Goal: Task Accomplishment & Management: Complete application form

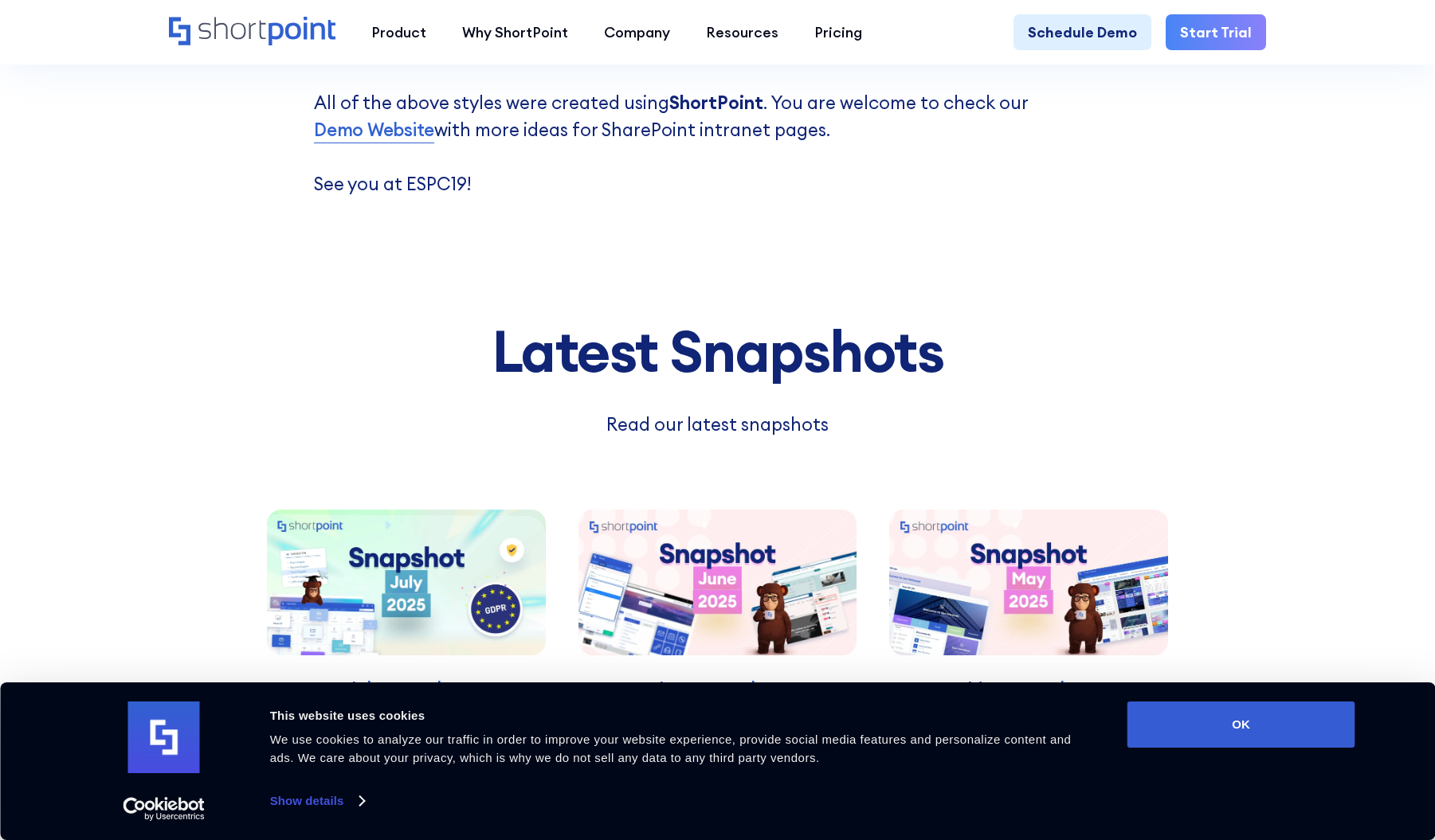
scroll to position [6375, 0]
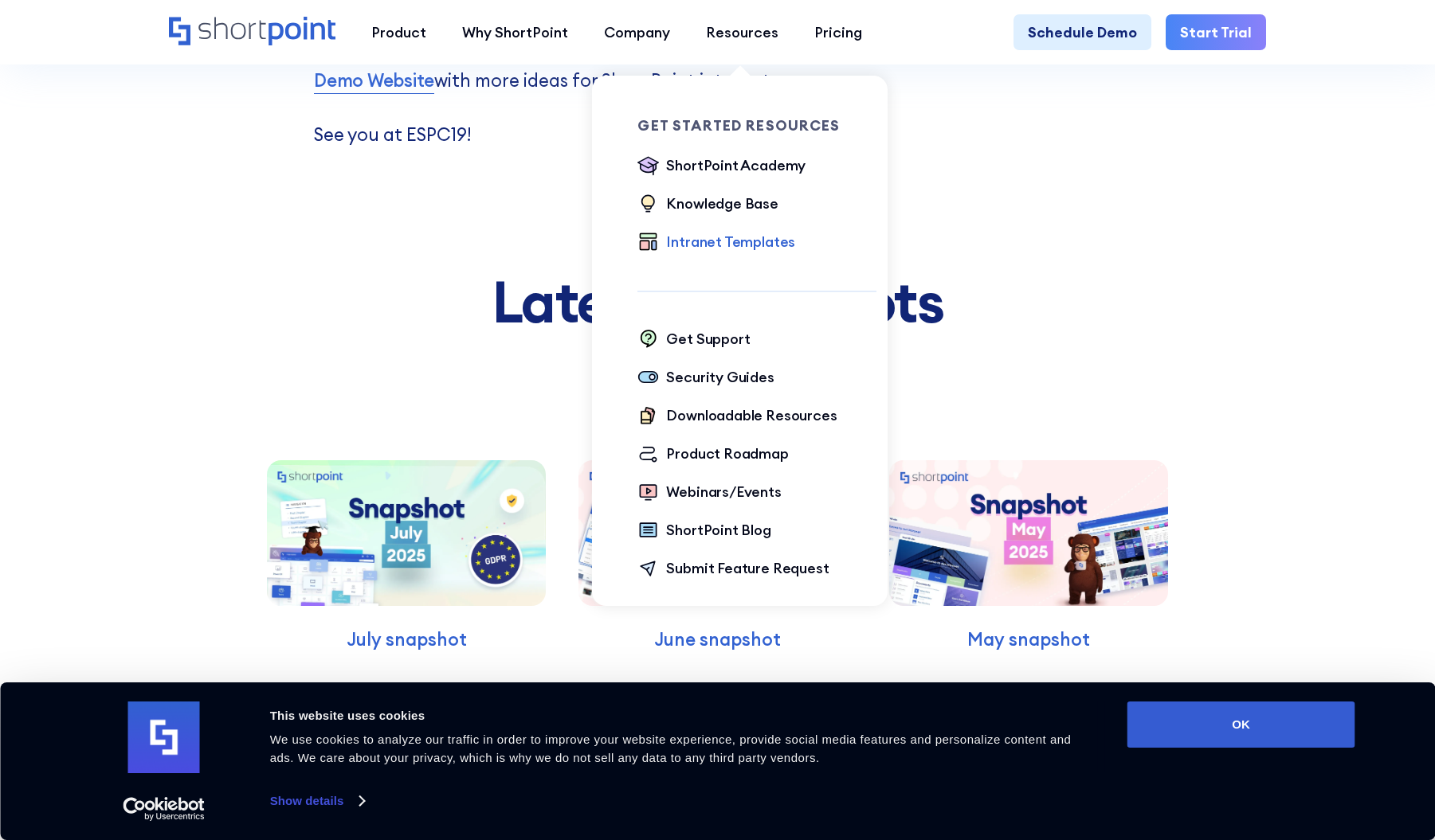
click at [735, 243] on div "Intranet Templates" at bounding box center [730, 242] width 129 height 21
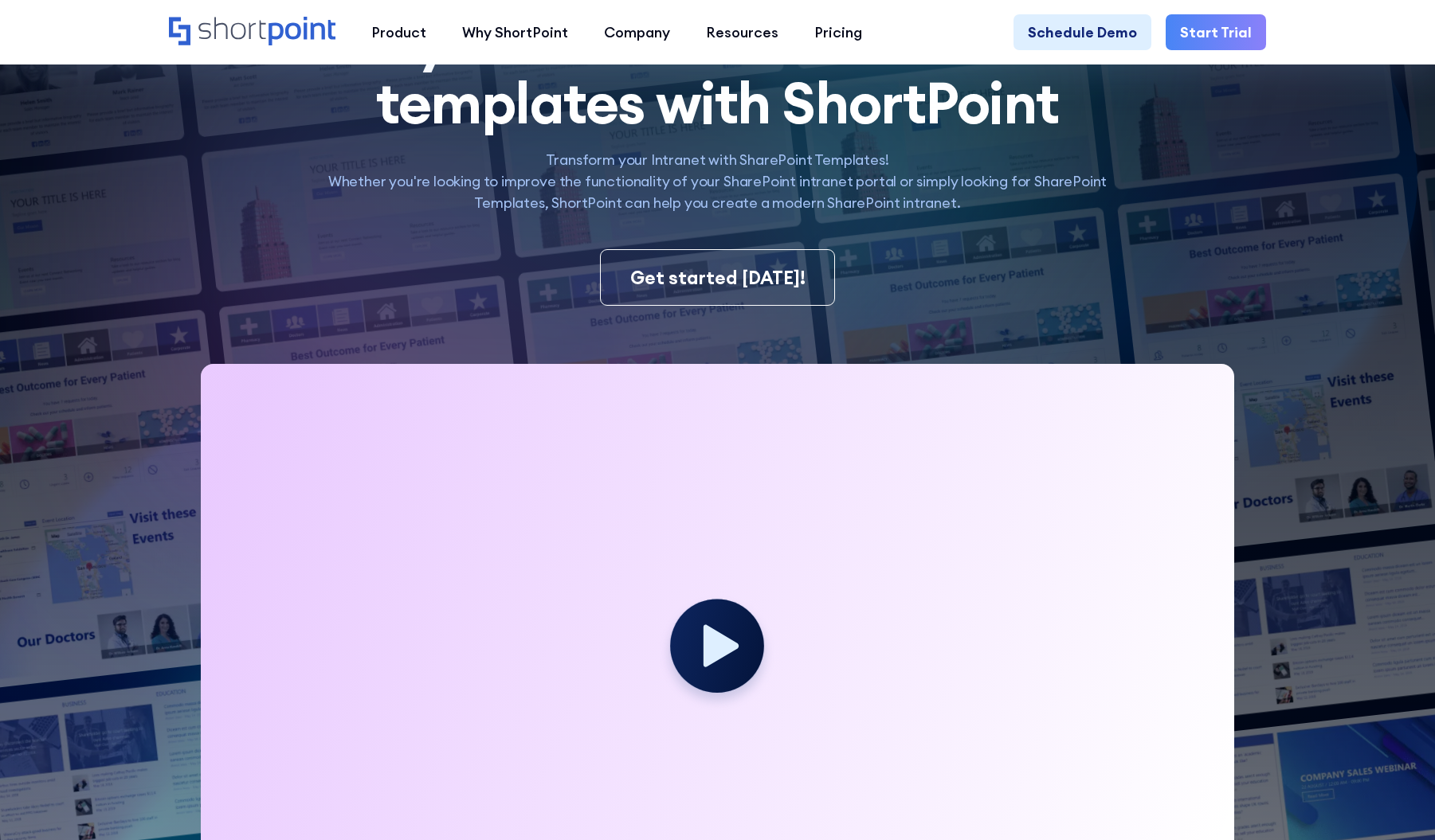
scroll to position [214, 0]
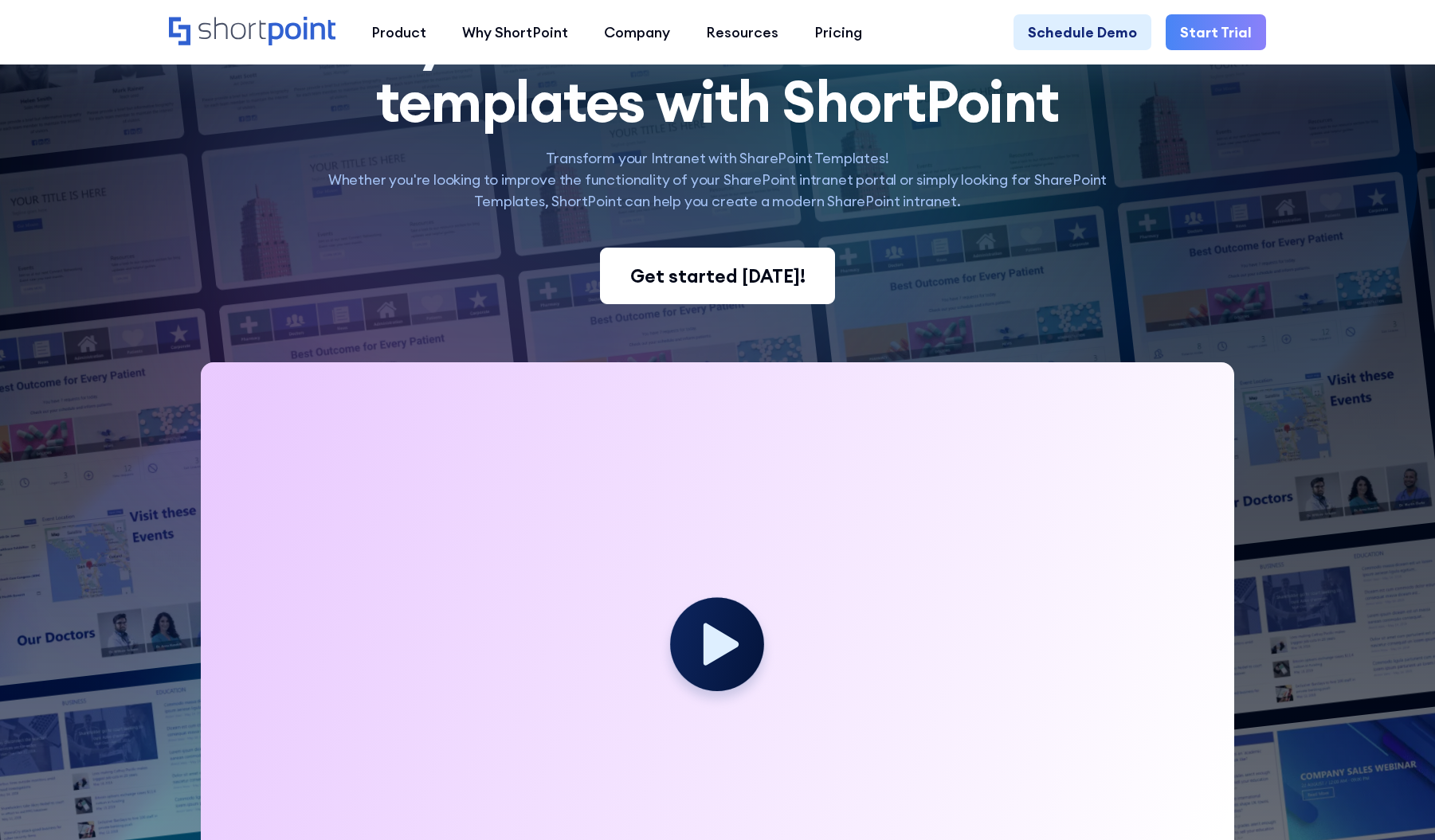
click at [705, 282] on div "Get started today!" at bounding box center [718, 276] width 175 height 27
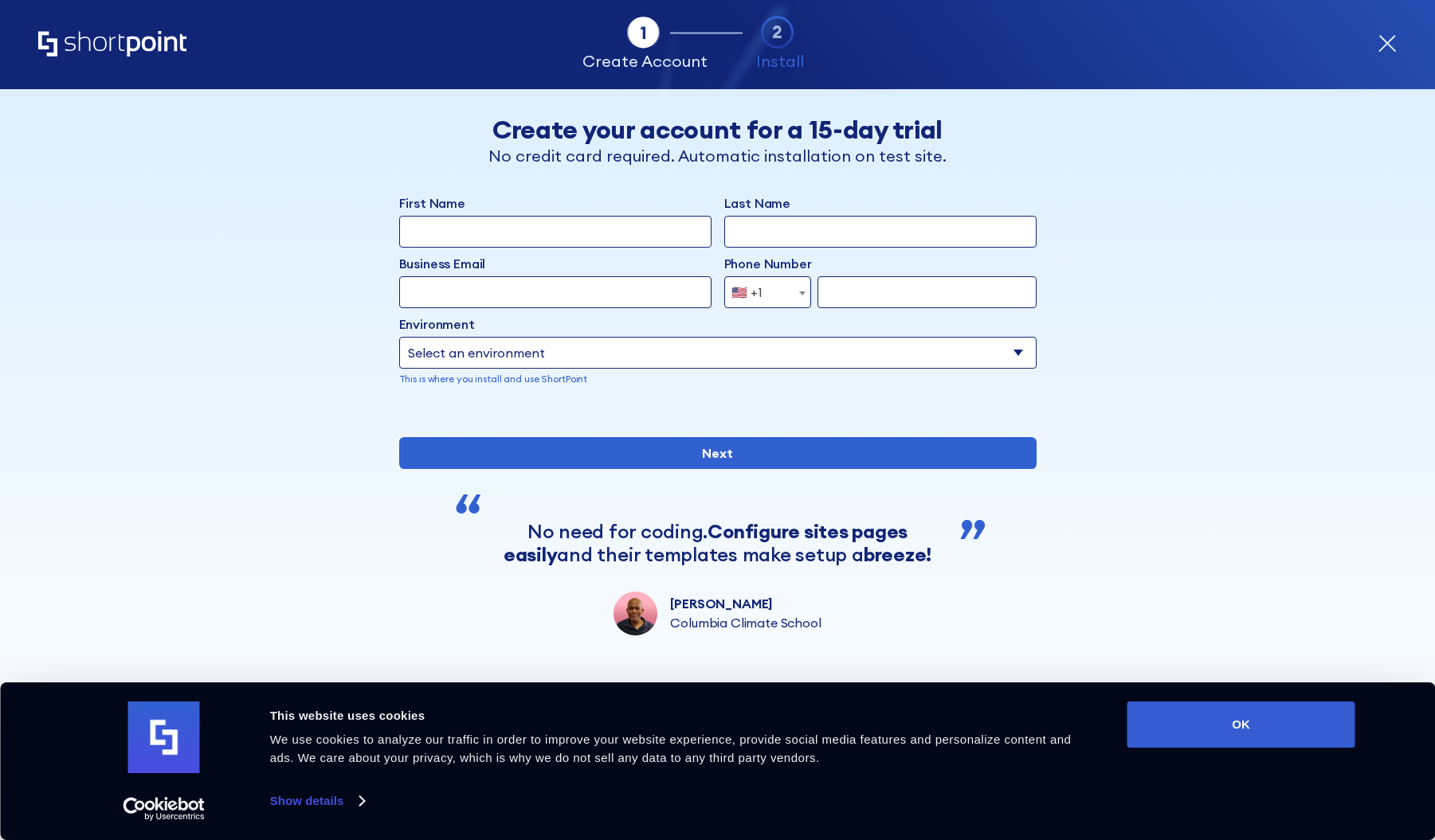
scroll to position [24, 0]
click at [555, 216] on input "First Name" at bounding box center [555, 232] width 313 height 32
click at [772, 216] on input "Last Name" at bounding box center [880, 232] width 313 height 32
click at [542, 216] on input "Steph" at bounding box center [555, 232] width 313 height 32
type input "Stephanie"
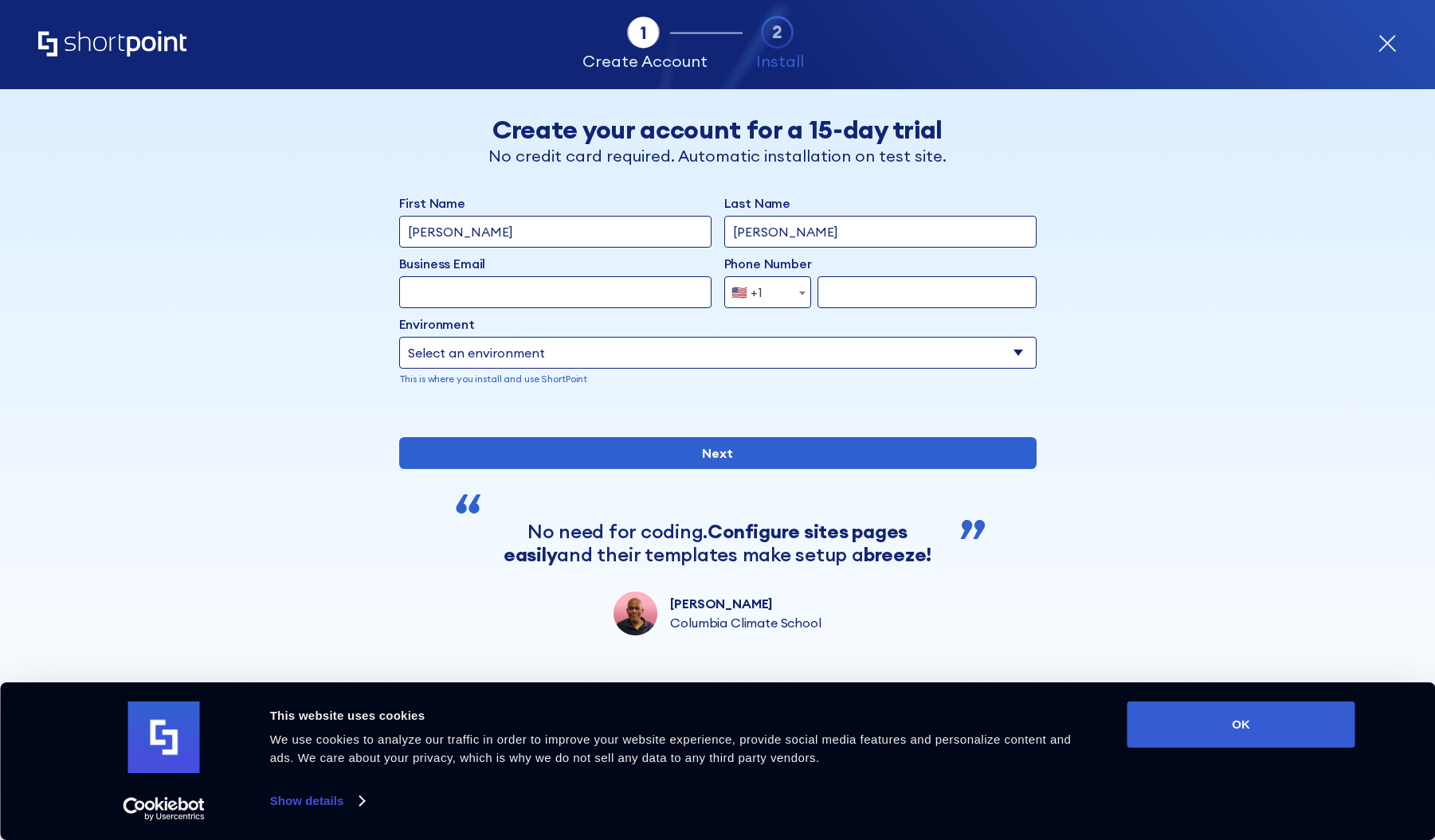
type input "Jones"
type input "stephanie.jones@chrobinson.com"
type input "4794664282"
click at [702, 337] on select "Select an environment Microsoft 365 SharePoint Online SharePoint 2019 (On-Premi…" at bounding box center [718, 353] width 638 height 32
select select "SharePoint Online"
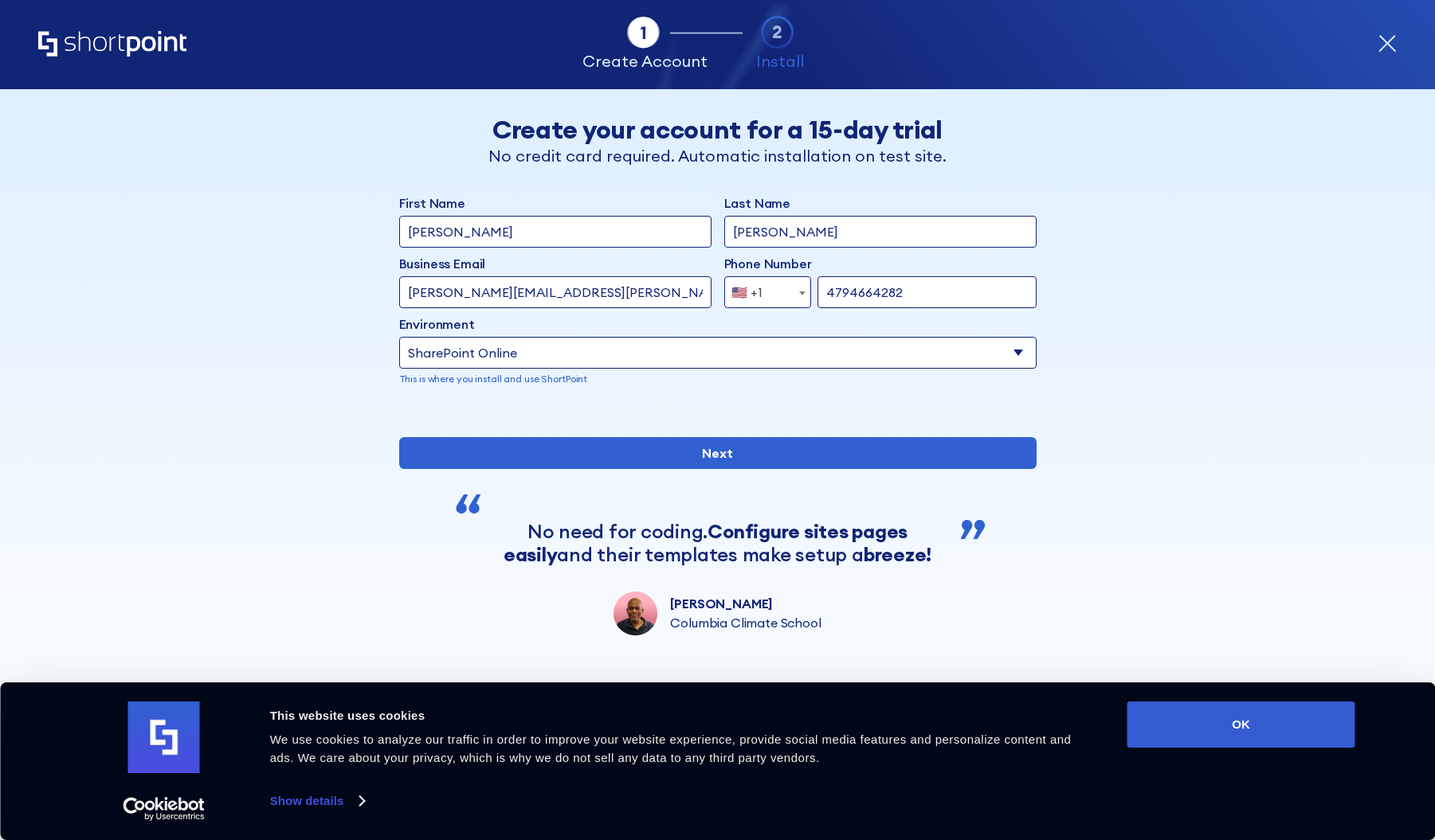
click at [399, 337] on select "Select an environment Microsoft 365 SharePoint Online SharePoint 2019 (On-Premi…" at bounding box center [718, 353] width 638 height 32
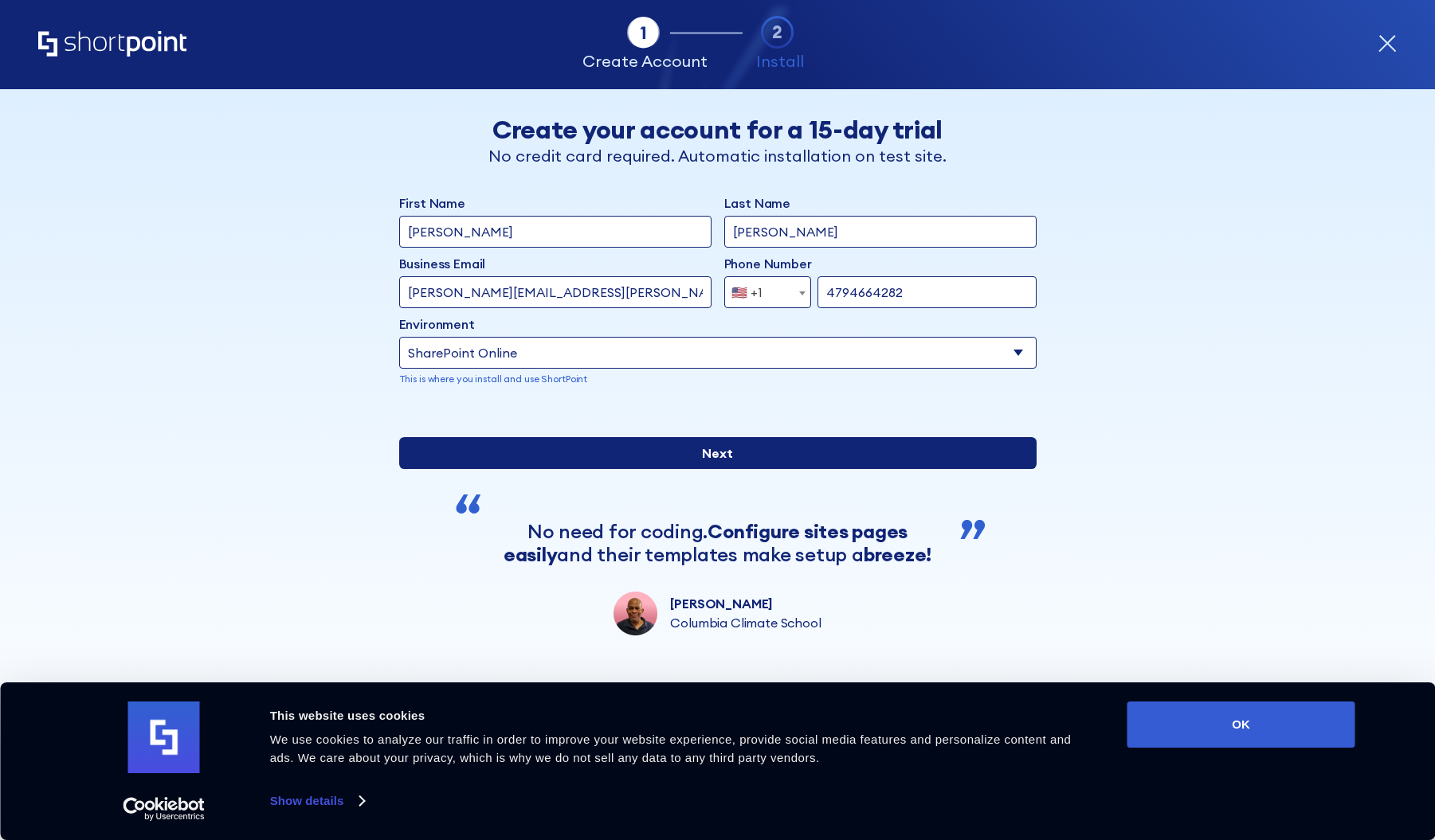
click at [712, 469] on input "Next" at bounding box center [718, 453] width 638 height 32
